Goal: Download file/media

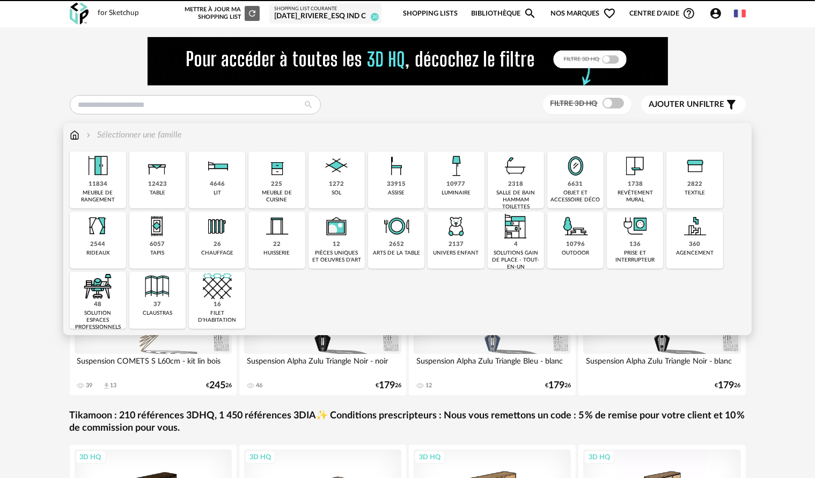
click at [436, 188] on div "10977 luminaire" at bounding box center [456, 179] width 56 height 57
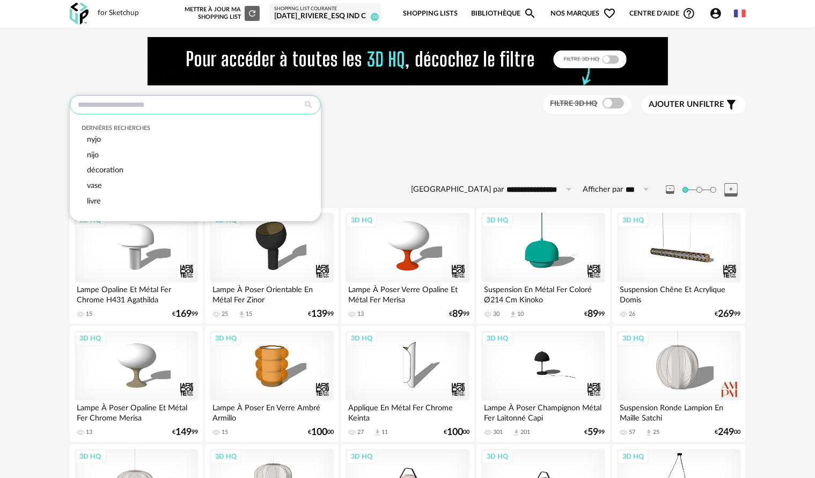
click at [192, 107] on input "text" at bounding box center [195, 104] width 251 height 19
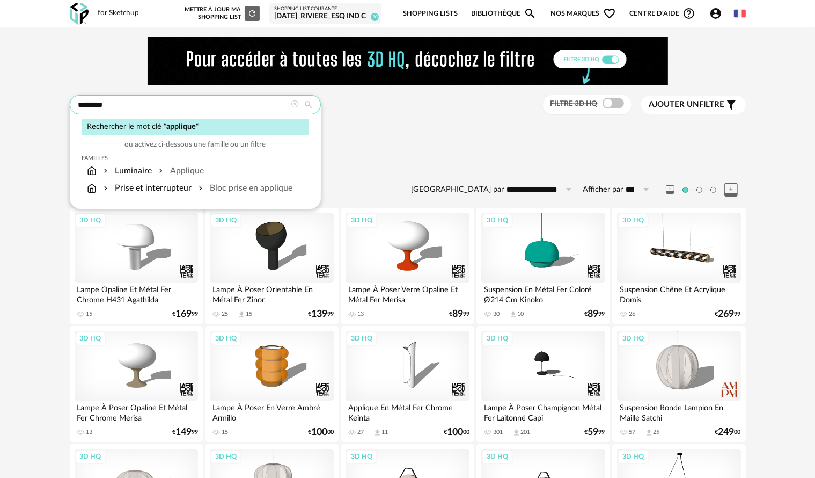
type input "********"
type input "**********"
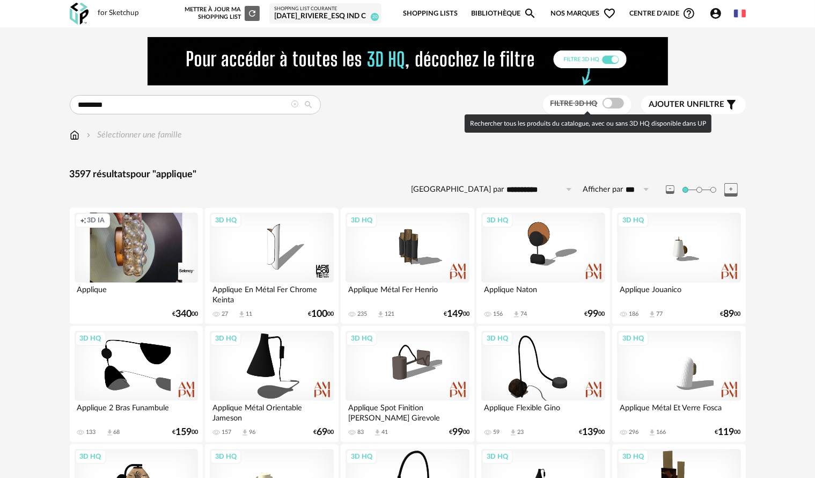
click at [610, 105] on span at bounding box center [613, 103] width 21 height 11
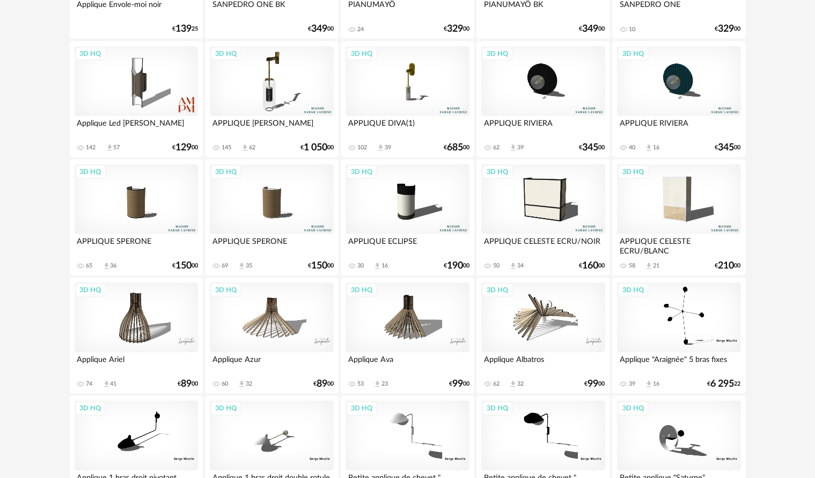
scroll to position [1020, 0]
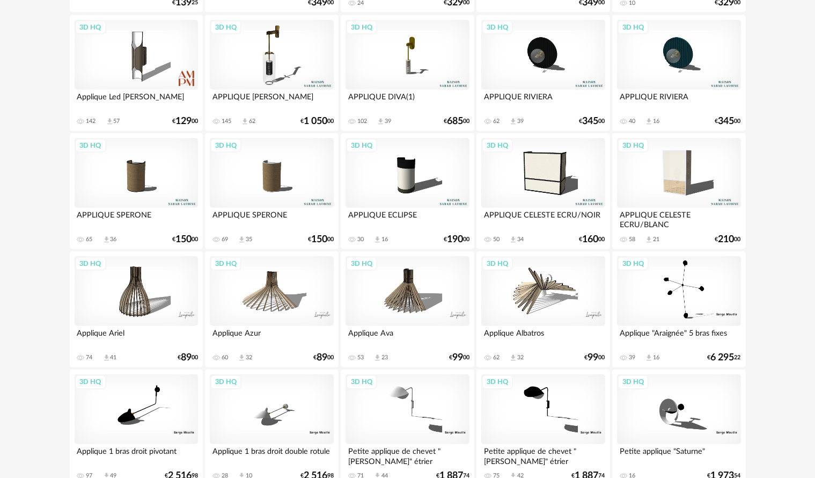
click at [308, 413] on div "3D HQ" at bounding box center [271, 409] width 123 height 70
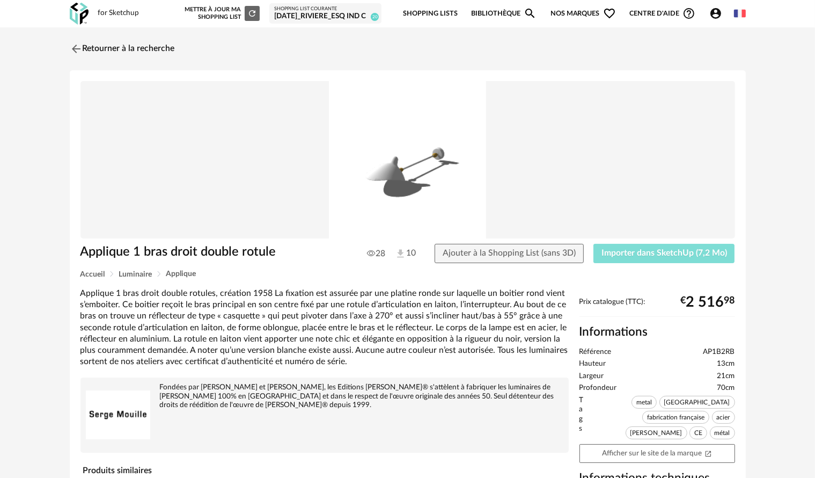
click at [639, 253] on span "Importer dans SketchUp (7,2 Mo)" at bounding box center [665, 252] width 126 height 9
click at [72, 49] on img at bounding box center [75, 49] width 16 height 16
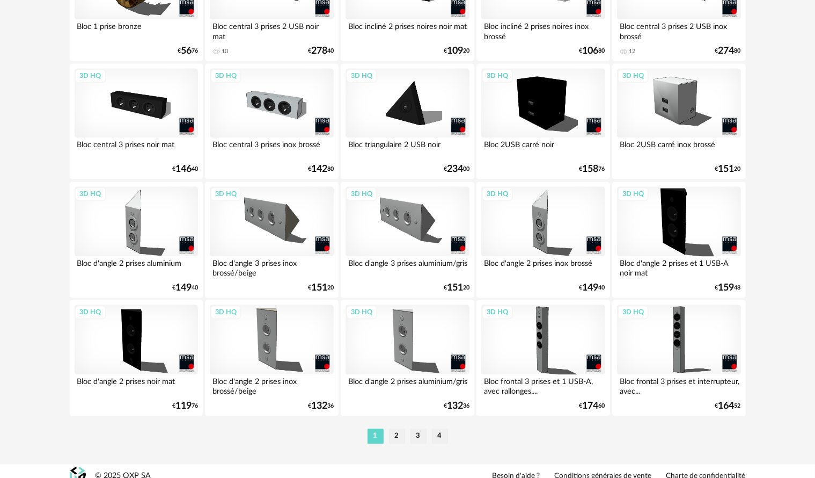
scroll to position [2162, 0]
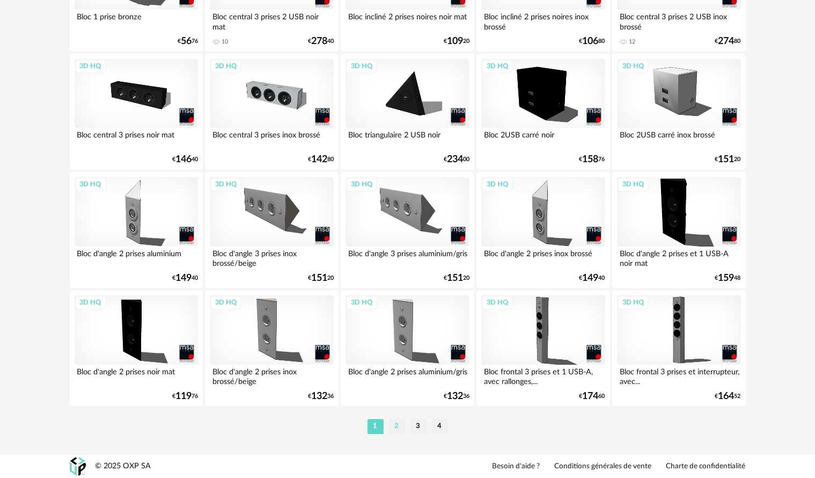
click at [397, 425] on li "2" at bounding box center [397, 426] width 16 height 15
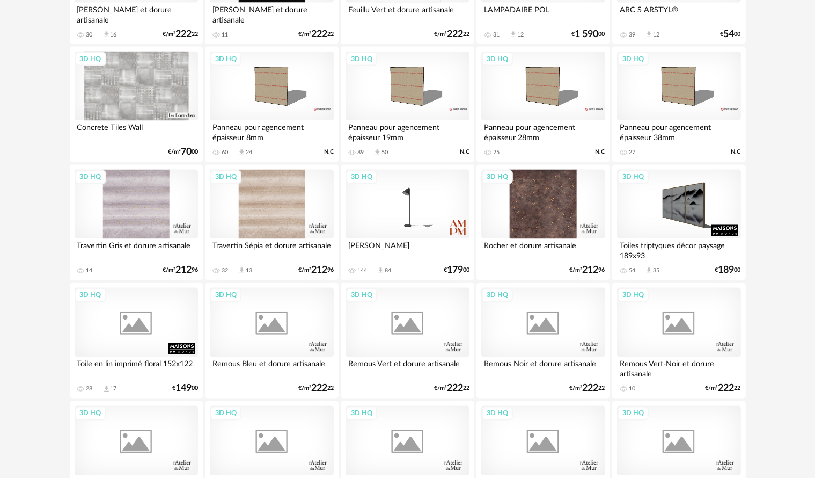
scroll to position [1985, 0]
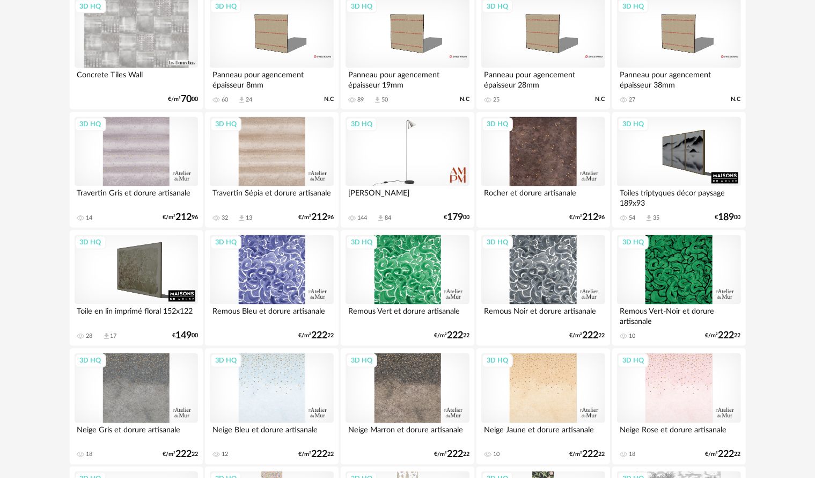
click at [428, 163] on div "3D HQ" at bounding box center [407, 152] width 123 height 70
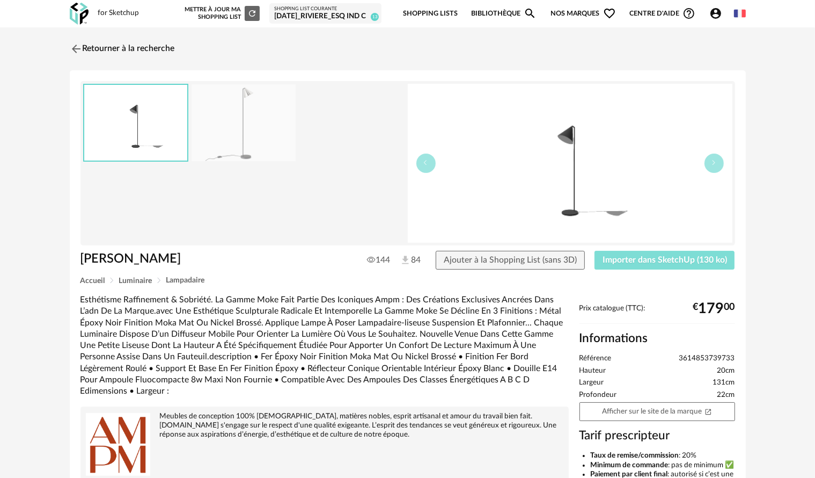
click at [655, 258] on span "Importer dans SketchUp (130 ko)" at bounding box center [665, 259] width 124 height 9
